Goal: Book appointment/travel/reservation

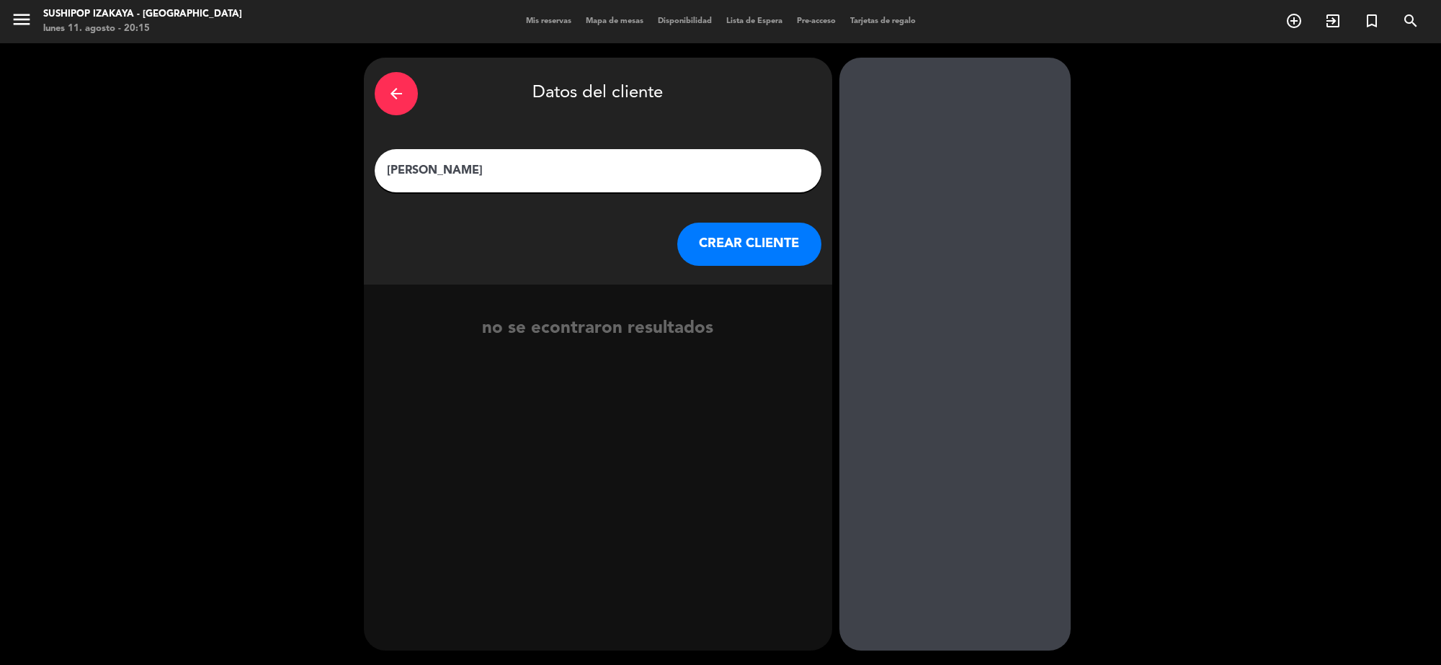
click at [735, 244] on button "CREAR CLIENTE" at bounding box center [749, 244] width 144 height 43
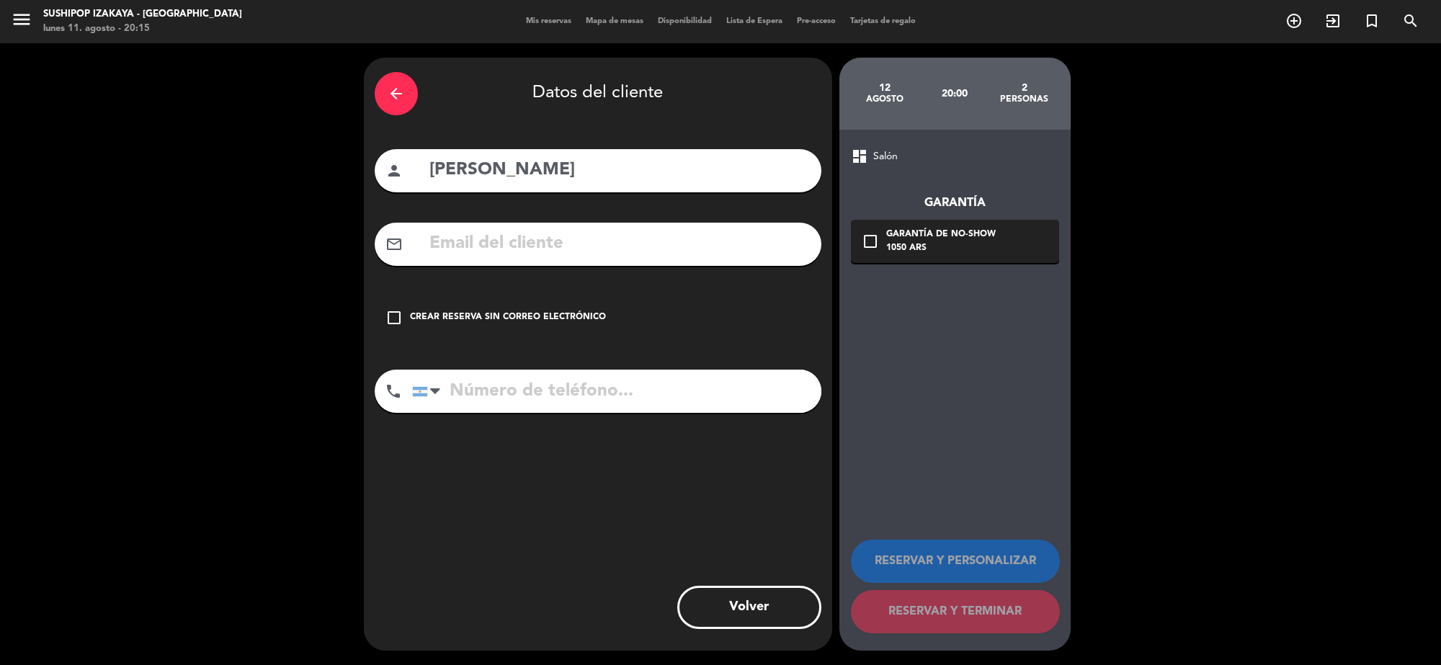
click at [524, 385] on input "tel" at bounding box center [616, 391] width 409 height 43
click at [400, 314] on icon "check_box_outline_blank" at bounding box center [393, 317] width 17 height 17
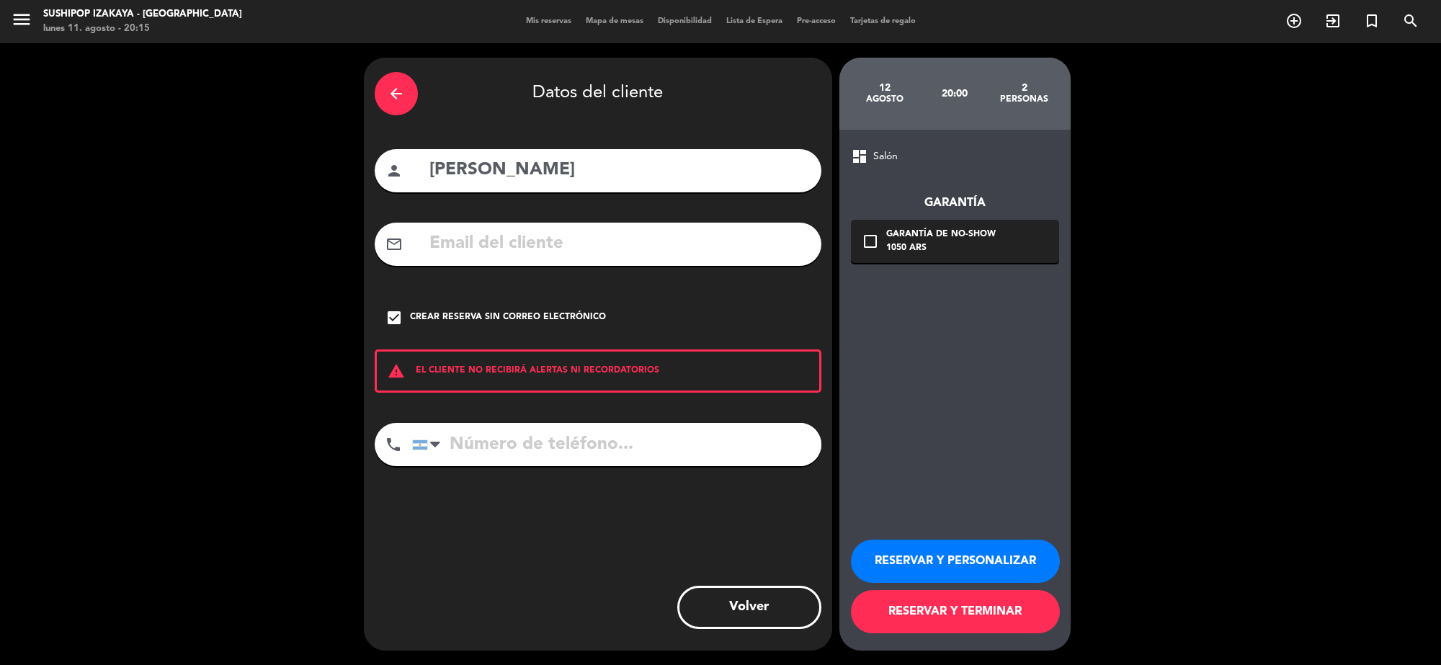
click at [965, 604] on button "RESERVAR Y TERMINAR" at bounding box center [955, 611] width 209 height 43
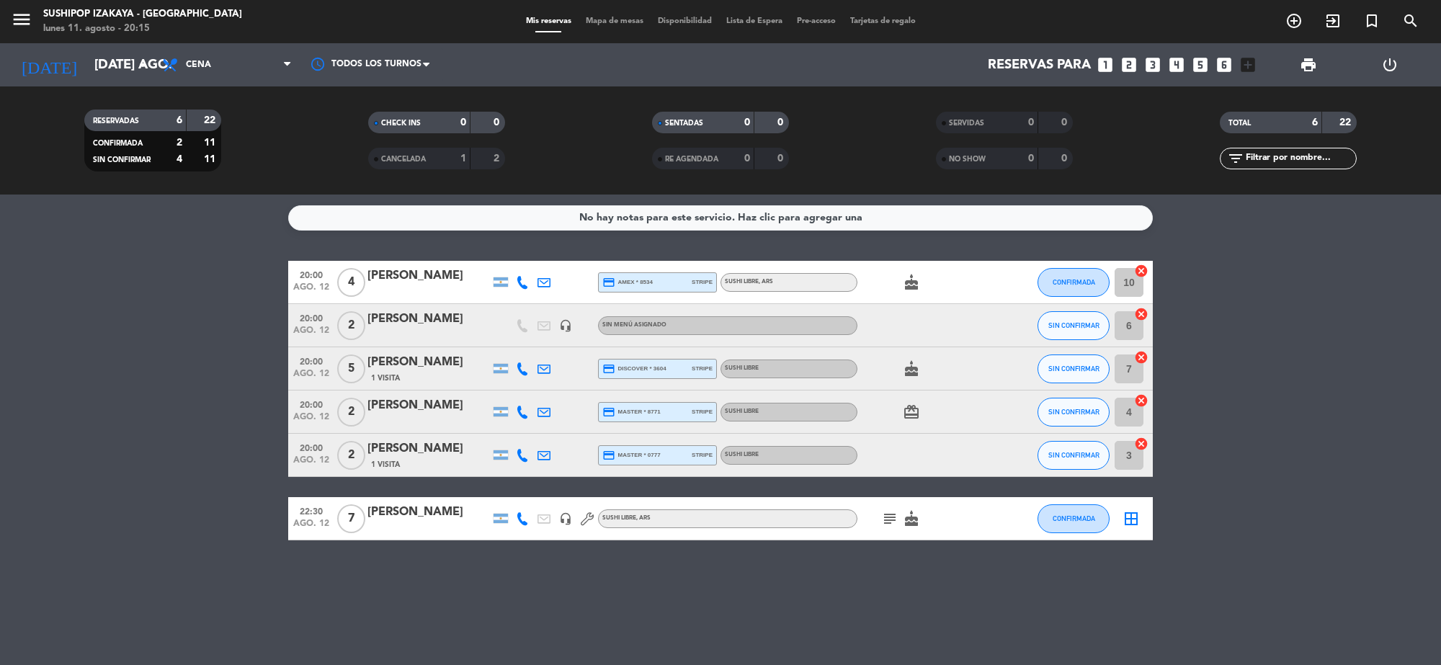
click at [408, 315] on div "[PERSON_NAME]" at bounding box center [428, 319] width 122 height 19
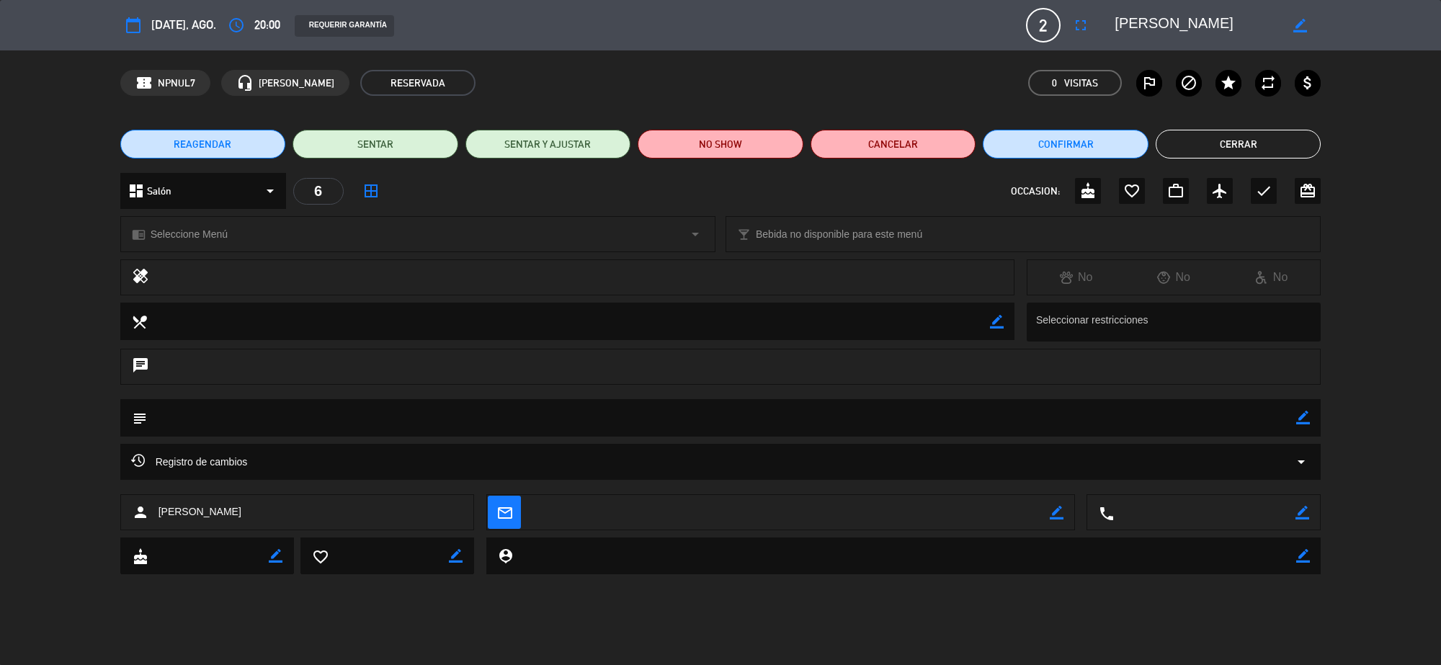
click at [1300, 418] on icon "border_color" at bounding box center [1303, 418] width 14 height 14
type textarea "S L"
click at [1277, 143] on button "Cerrar" at bounding box center [1239, 144] width 166 height 29
